Goal: Task Accomplishment & Management: Manage account settings

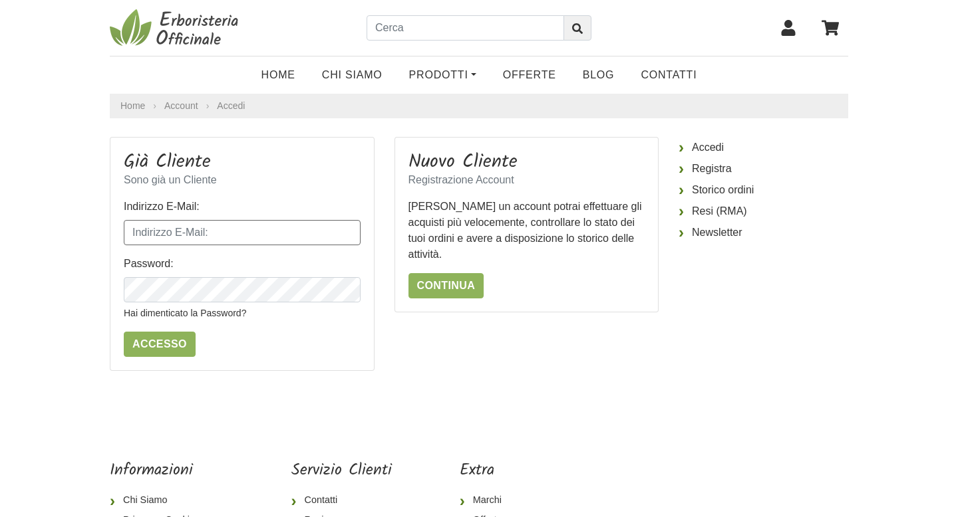
click at [274, 240] on input "Indirizzo E-Mail:" at bounding box center [242, 232] width 237 height 25
click at [192, 235] on input "sa" at bounding box center [242, 232] width 237 height 25
type input "sam.som"
click at [209, 234] on input "Indirizzo E-Mail:" at bounding box center [242, 232] width 237 height 25
type input "sam.som"
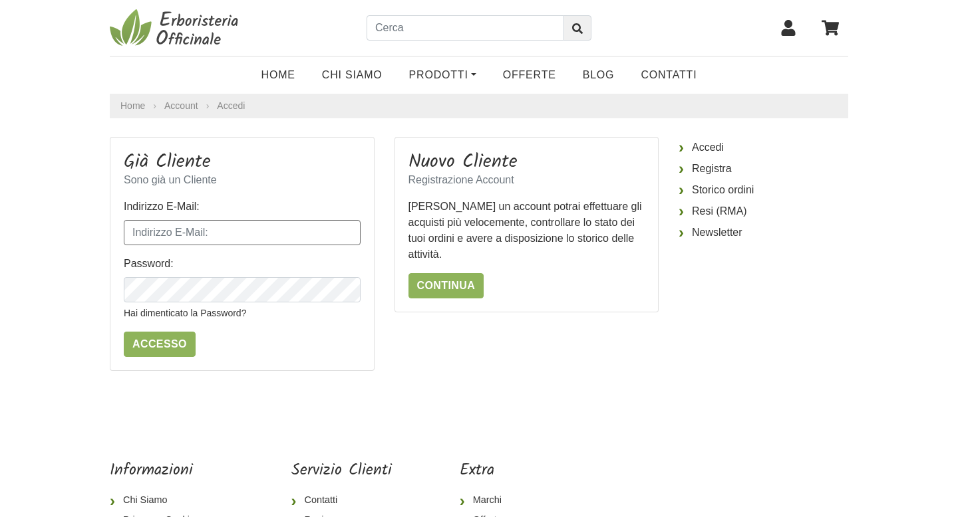
click at [269, 229] on input "Indirizzo E-Mail:" at bounding box center [242, 232] width 237 height 25
type input "sam.som@libero.it"
click at [255, 305] on p "Hai dimenticato la Password?" at bounding box center [242, 312] width 237 height 19
click at [173, 351] on input "Accesso" at bounding box center [160, 344] width 72 height 25
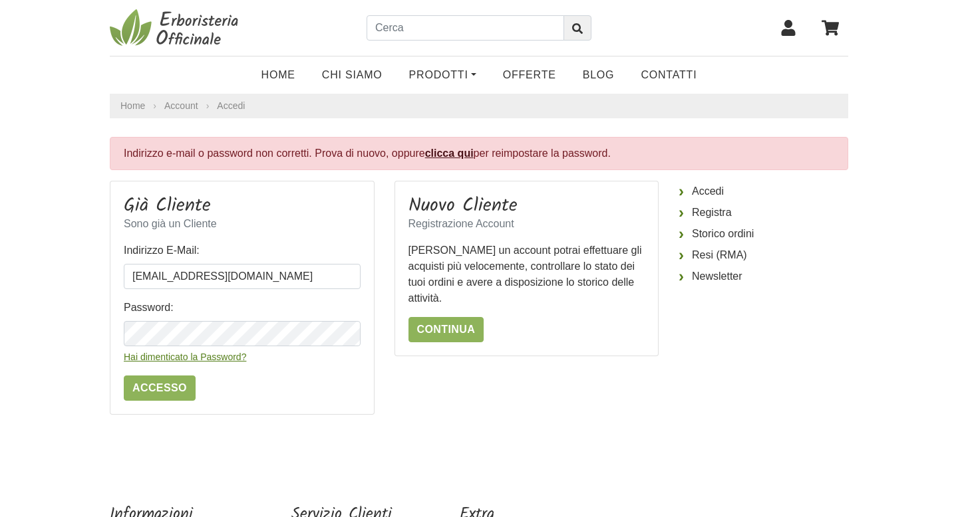
click at [186, 358] on link "Hai dimenticato la Password?" at bounding box center [185, 357] width 122 height 11
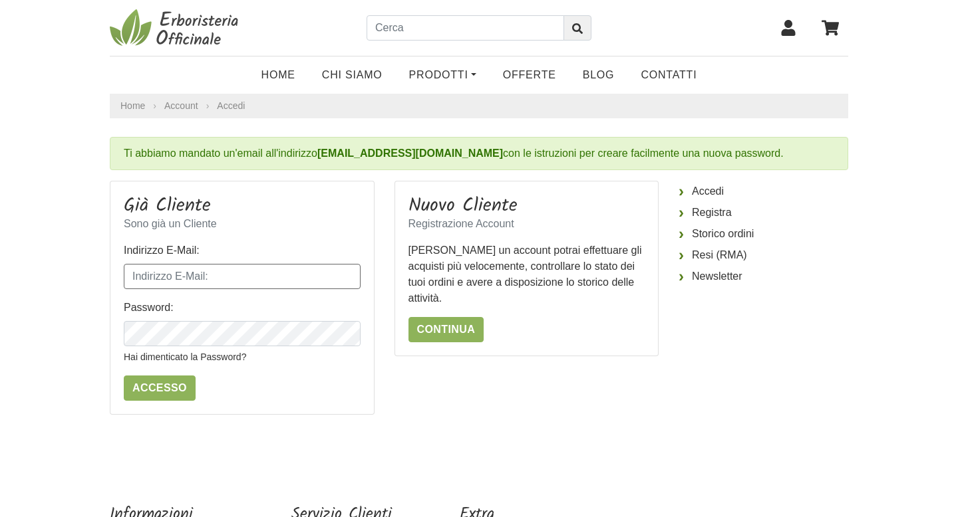
click at [181, 282] on input "Indirizzo E-Mail:" at bounding box center [242, 276] width 237 height 25
type input "sam.som@libero.it"
click at [168, 390] on input "Accesso" at bounding box center [160, 388] width 72 height 25
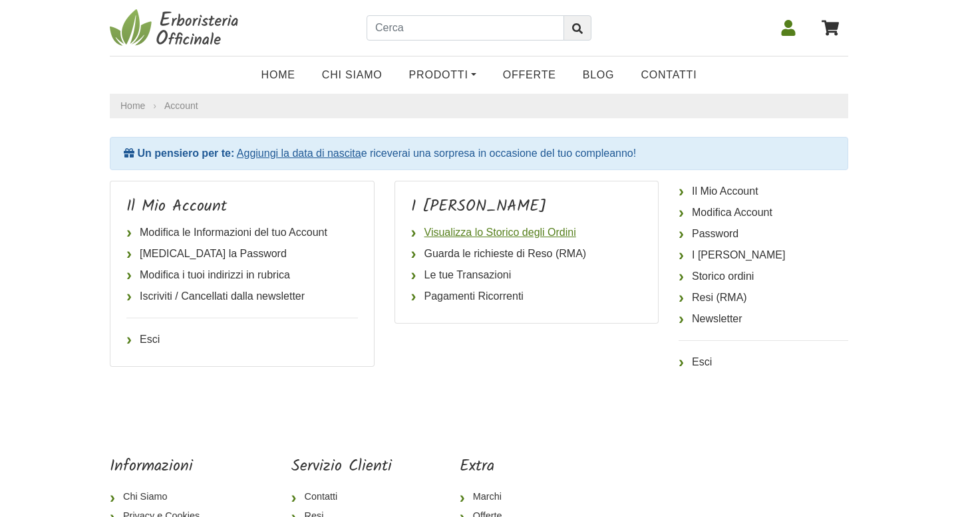
click at [565, 229] on link "Visualizza lo Storico degli Ordini" at bounding box center [526, 232] width 231 height 21
